Goal: Navigation & Orientation: Find specific page/section

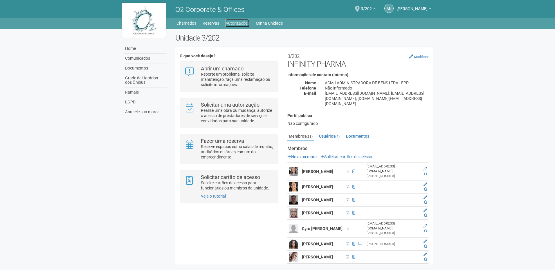
click at [237, 24] on link "Autorizações" at bounding box center [237, 23] width 24 height 8
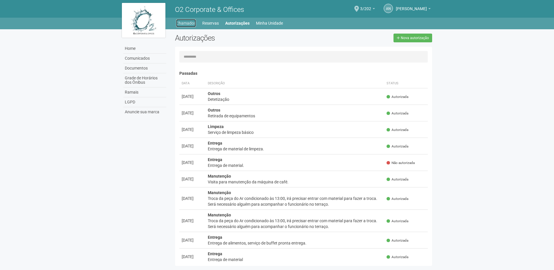
click at [186, 25] on link "Chamados" at bounding box center [186, 23] width 20 height 8
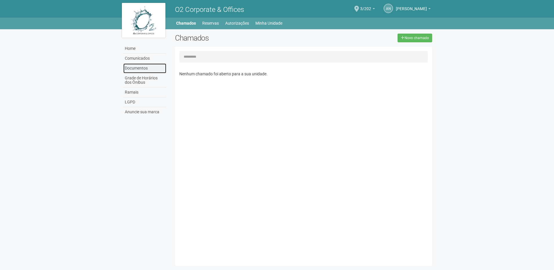
click at [134, 70] on link "Documentos" at bounding box center [144, 69] width 43 height 10
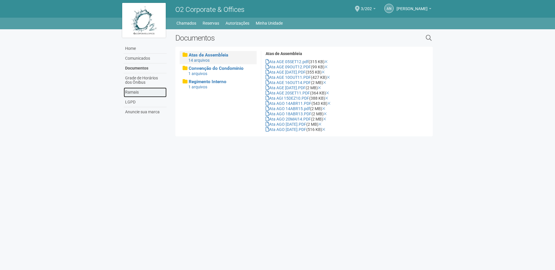
click at [133, 91] on link "Ramais" at bounding box center [145, 93] width 43 height 10
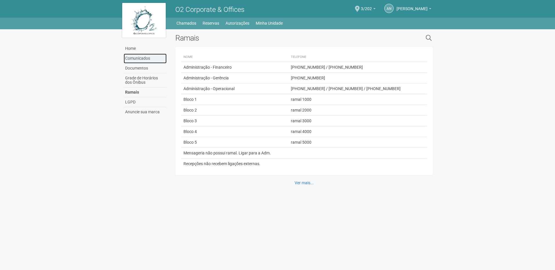
click at [134, 58] on link "Comunicados" at bounding box center [145, 59] width 43 height 10
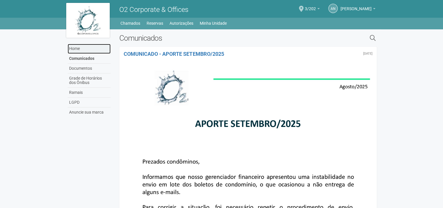
click at [78, 48] on link "Home" at bounding box center [89, 49] width 43 height 10
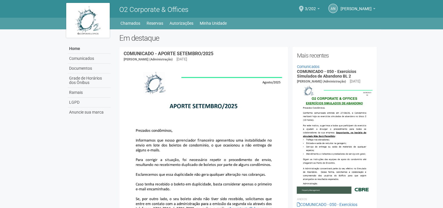
click at [442, 26] on div "Home Home Comunicados Documentos Grade de Horários dos Ônibus Ramais LGPD Anunc…" at bounding box center [221, 24] width 443 height 12
click at [209, 22] on link "Minha Unidade" at bounding box center [213, 23] width 27 height 8
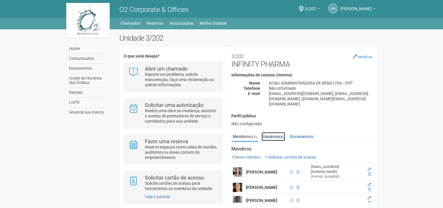
click at [268, 132] on link "Usuários (4)" at bounding box center [272, 136] width 23 height 9
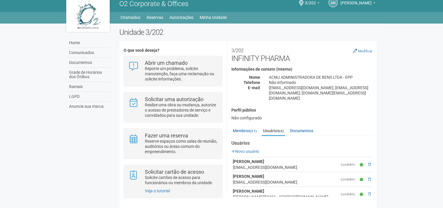
scroll to position [8, 0]
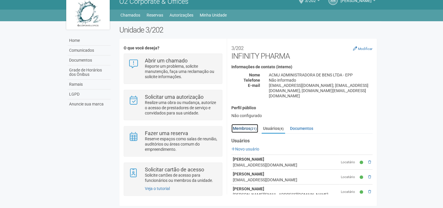
click at [245, 124] on link "Membros (21)" at bounding box center [244, 128] width 27 height 9
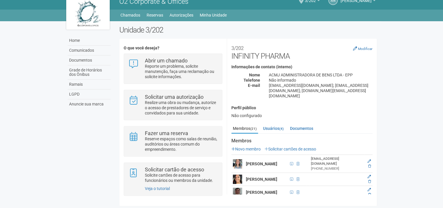
click at [377, 67] on div "Unidade 3/202 O que você deseja? Abrir um chamado Reporte um problema, solicite…" at bounding box center [248, 117] width 266 height 183
click at [417, 67] on body "Aguarde... O2 Corporate & Offices AN André Nabuco André Nabuco andre.nabuco@inf…" at bounding box center [221, 96] width 443 height 208
click at [377, 74] on div "Unidade 3/202 O que você deseja? Abrir um chamado Reporte um problema, solicite…" at bounding box center [248, 117] width 266 height 183
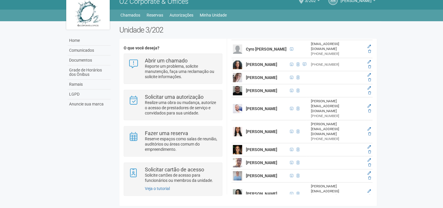
scroll to position [177, 0]
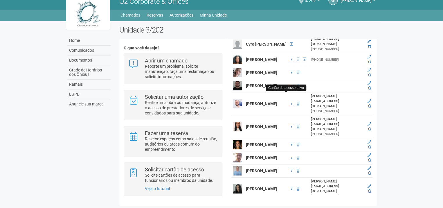
click at [296, 61] on span at bounding box center [297, 59] width 3 height 3
click at [368, 59] on icon at bounding box center [368, 56] width 3 height 3
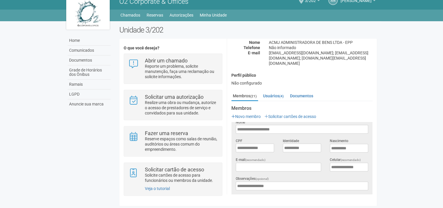
scroll to position [0, 0]
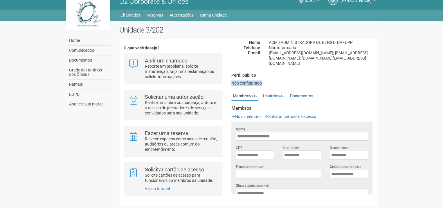
drag, startPoint x: 376, startPoint y: 68, endPoint x: 374, endPoint y: 84, distance: 16.0
click at [374, 84] on div "**********" at bounding box center [302, 50] width 150 height 81
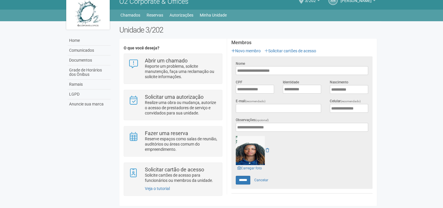
scroll to position [78, 0]
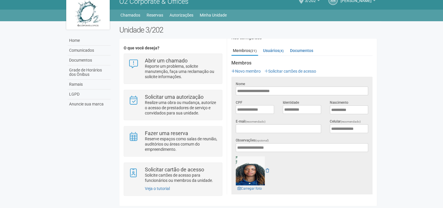
click at [376, 77] on div "**********" at bounding box center [302, 116] width 150 height 155
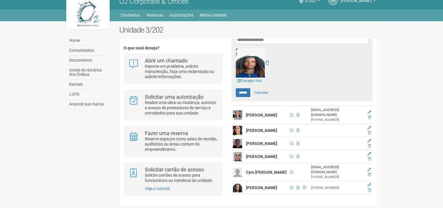
scroll to position [186, 0]
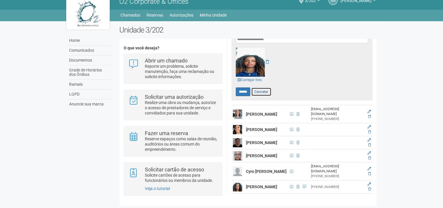
click at [265, 88] on link "Cancelar" at bounding box center [261, 91] width 20 height 9
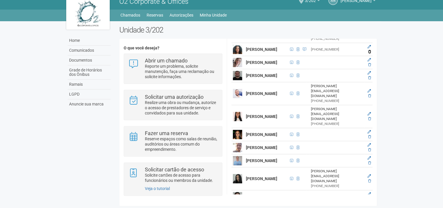
click at [368, 53] on icon at bounding box center [369, 51] width 3 height 3
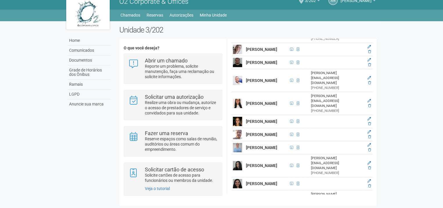
click at [427, 95] on body "Aguarde... O2 Corporate & Offices AN André Nabuco André Nabuco andre.nabuco@inf…" at bounding box center [221, 96] width 443 height 208
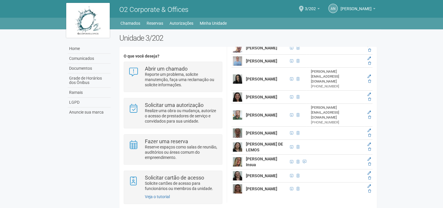
scroll to position [372, 0]
click at [373, 8] on b at bounding box center [374, 8] width 2 height 1
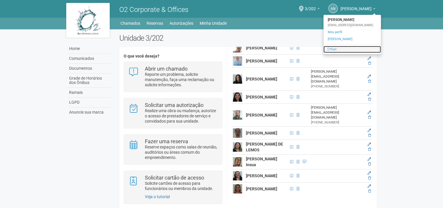
click at [332, 50] on link "Sair" at bounding box center [351, 49] width 57 height 7
